Goal: Transaction & Acquisition: Purchase product/service

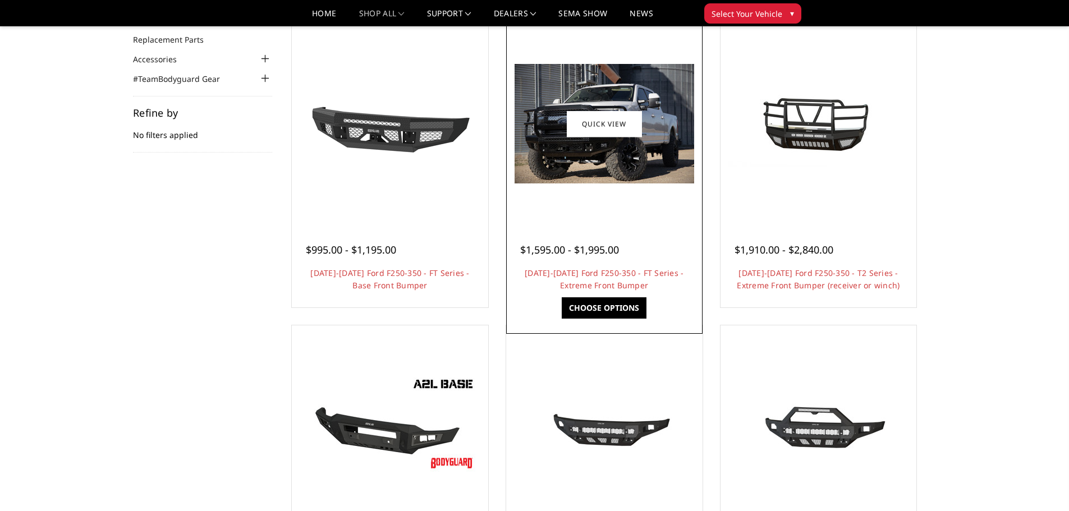
click at [618, 308] on link "Choose Options" at bounding box center [604, 307] width 85 height 21
